Goal: Information Seeking & Learning: Learn about a topic

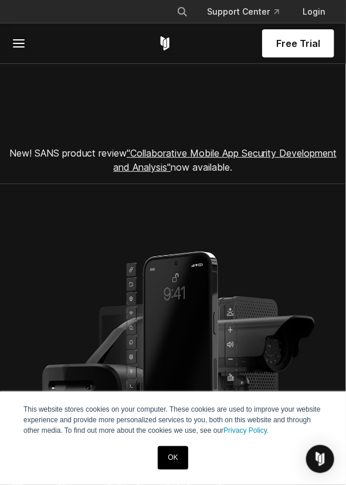
click at [171, 453] on link "OK" at bounding box center [173, 457] width 30 height 23
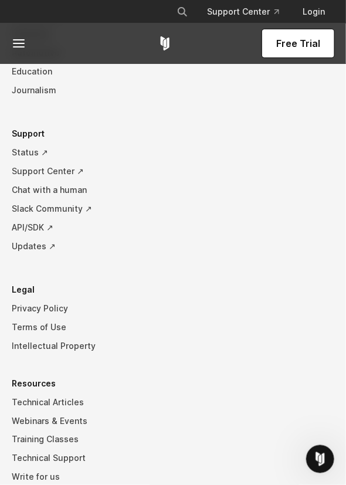
scroll to position [4002, 0]
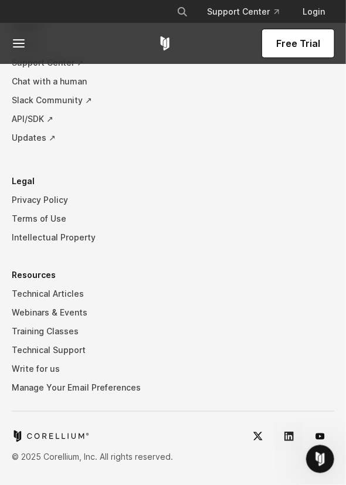
click at [285, 434] on icon "LinkedIn" at bounding box center [289, 436] width 9 height 9
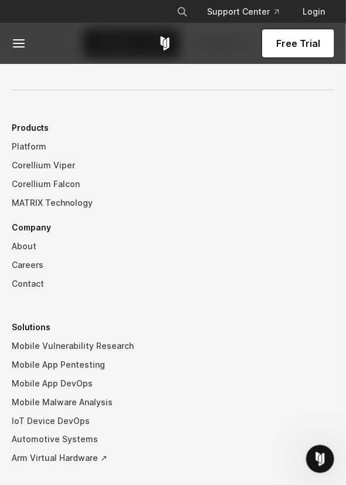
scroll to position [3368, 0]
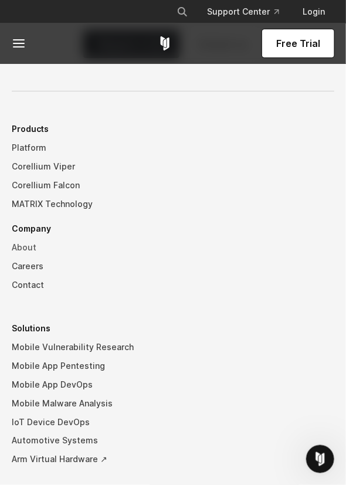
click at [27, 246] on link "About" at bounding box center [173, 247] width 323 height 19
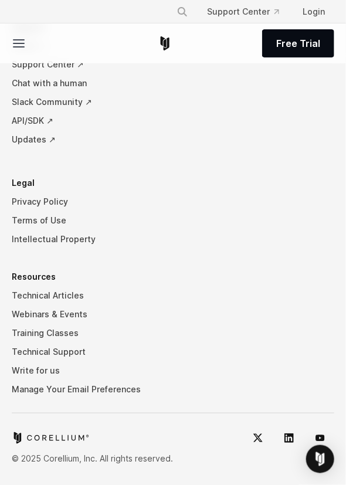
scroll to position [3298, 0]
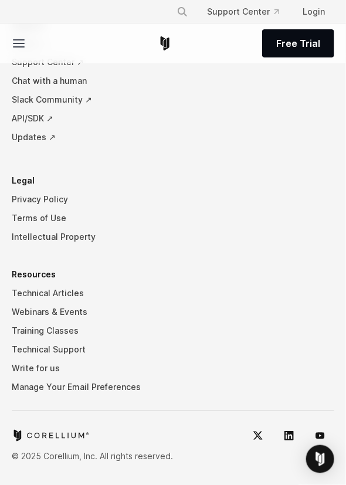
click at [16, 42] on icon at bounding box center [19, 43] width 14 height 14
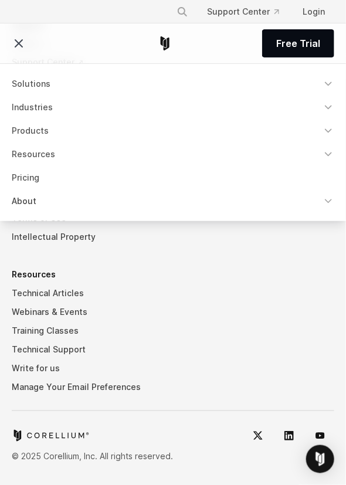
click at [327, 199] on icon "Navigation Menu" at bounding box center [329, 201] width 12 height 12
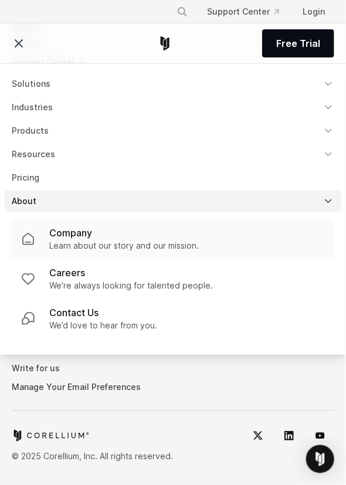
click at [183, 236] on div "Company" at bounding box center [124, 233] width 150 height 14
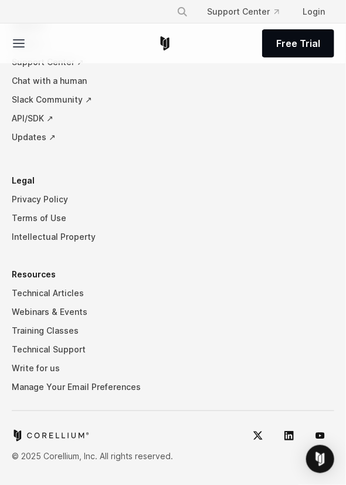
scroll to position [3298, 0]
